Goal: Task Accomplishment & Management: Manage account settings

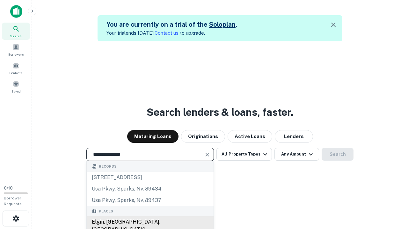
click at [150, 222] on div "Elgin, [GEOGRAPHIC_DATA], [GEOGRAPHIC_DATA]" at bounding box center [150, 226] width 127 height 19
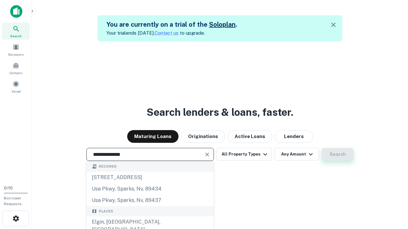
type input "**********"
click at [321, 148] on button "Search" at bounding box center [337, 154] width 32 height 13
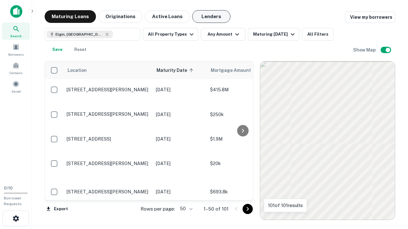
click at [211, 17] on button "Lenders" at bounding box center [211, 16] width 38 height 13
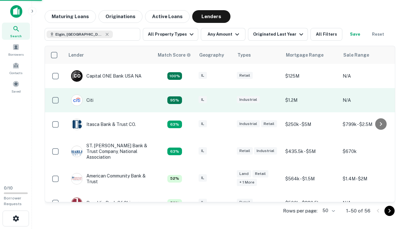
click at [226, 100] on div "IL" at bounding box center [214, 100] width 32 height 9
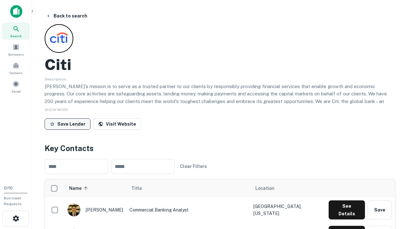
click at [68, 124] on button "Save Lender" at bounding box center [68, 124] width 46 height 11
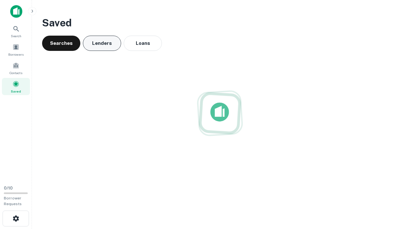
click at [102, 43] on button "Lenders" at bounding box center [102, 43] width 38 height 15
